Goal: Use online tool/utility

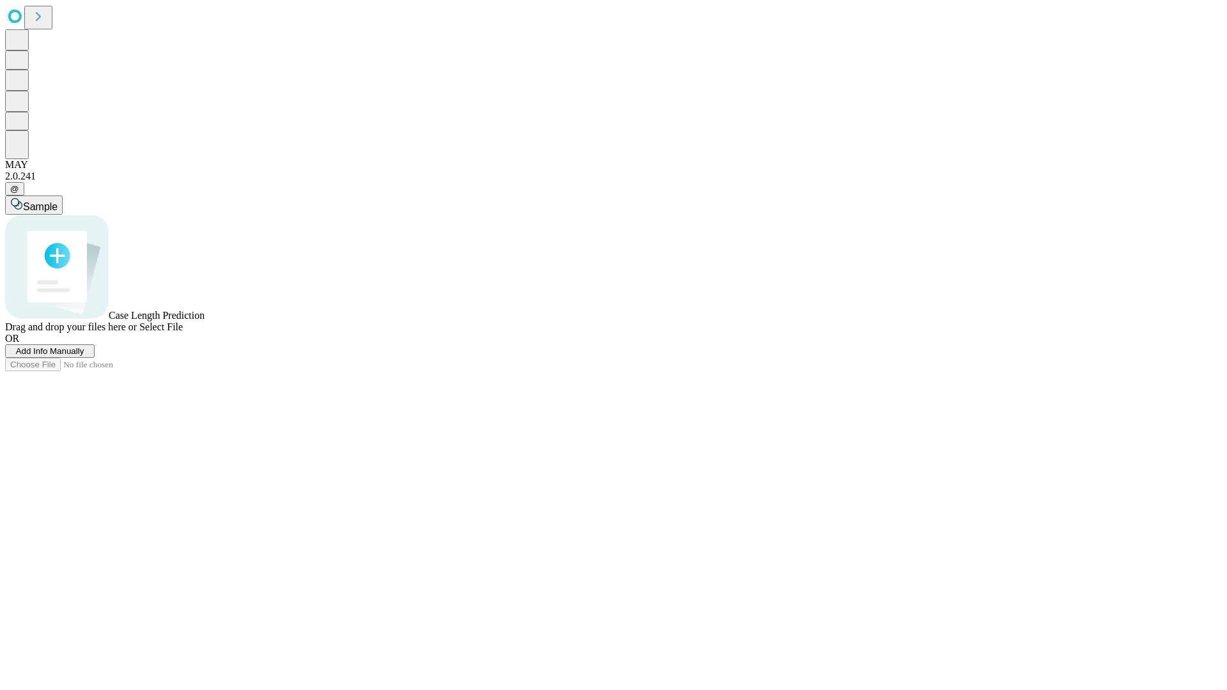
click at [183, 332] on span "Select File" at bounding box center [160, 326] width 43 height 11
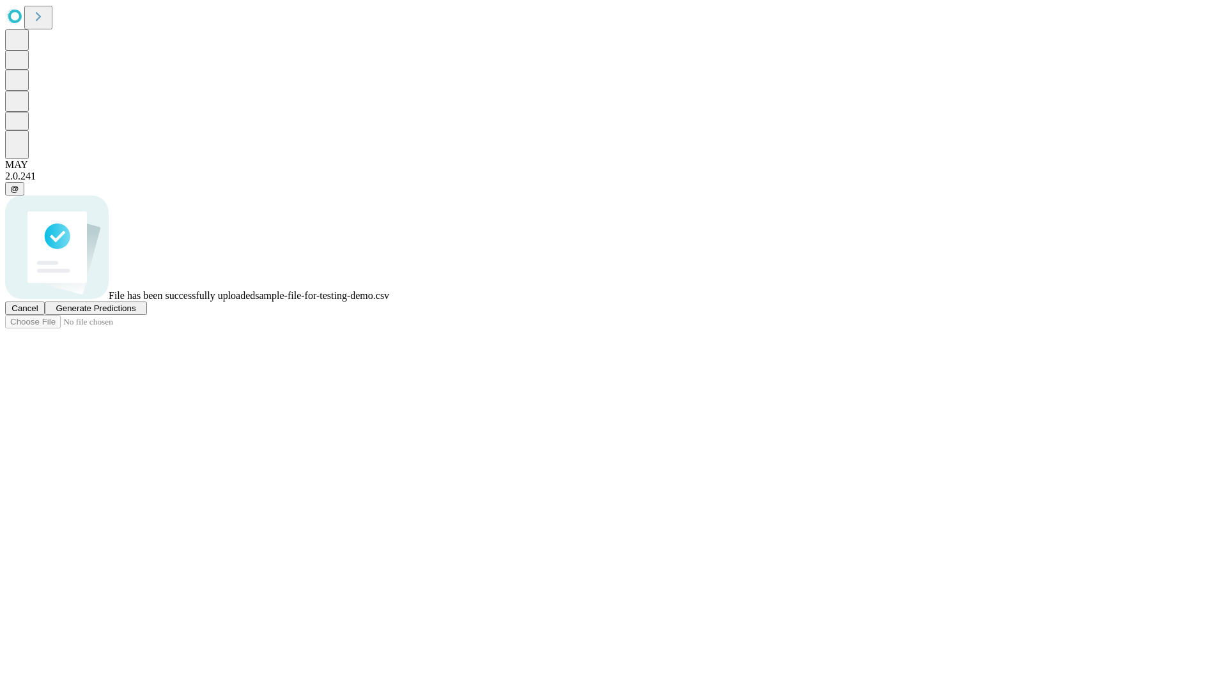
click at [135, 313] on span "Generate Predictions" at bounding box center [96, 309] width 80 height 10
